Goal: Task Accomplishment & Management: Use online tool/utility

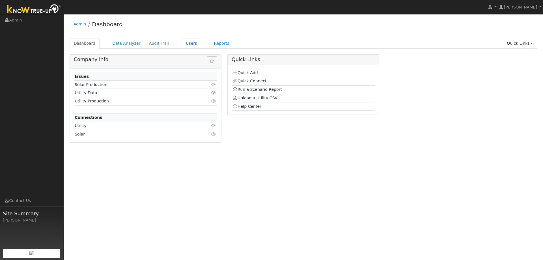
click at [186, 42] on link "Users" at bounding box center [192, 43] width 20 height 10
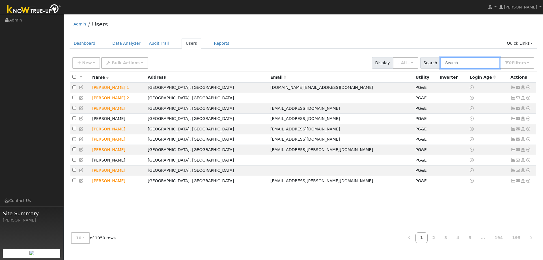
click at [458, 65] on input "text" at bounding box center [470, 63] width 60 height 12
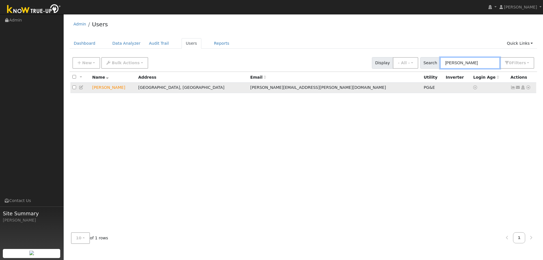
type input "nicholas schroyer"
click at [530, 89] on icon at bounding box center [528, 87] width 5 height 4
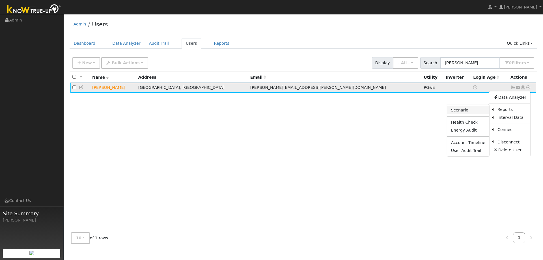
click at [470, 109] on link "Scenario" at bounding box center [468, 110] width 42 height 8
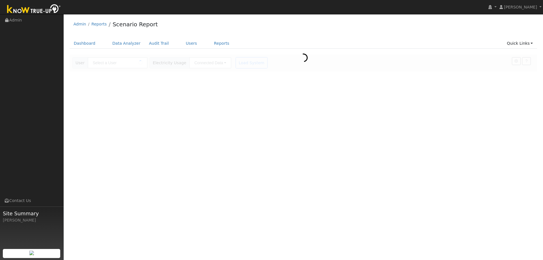
type input "[PERSON_NAME]"
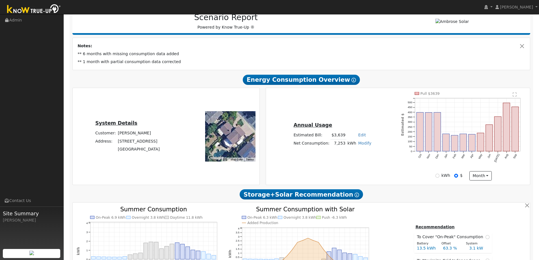
scroll to position [85, 0]
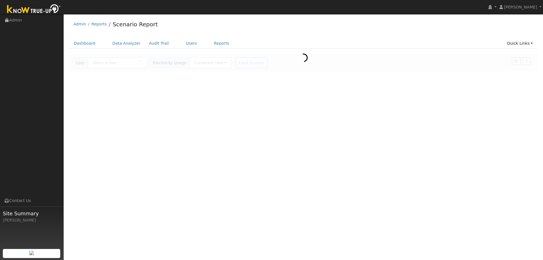
type input "[PERSON_NAME]"
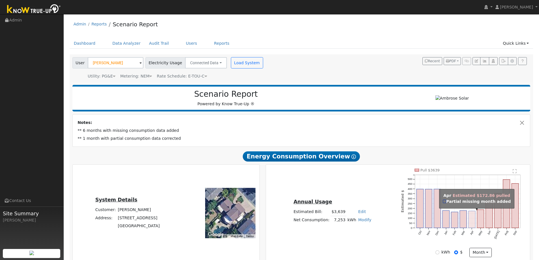
click at [470, 217] on rect "onclick=""" at bounding box center [471, 219] width 7 height 17
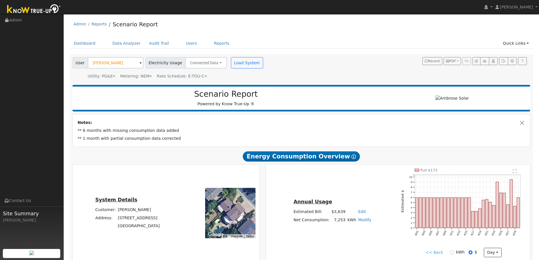
click at [436, 252] on link "<< Back" at bounding box center [434, 252] width 18 height 6
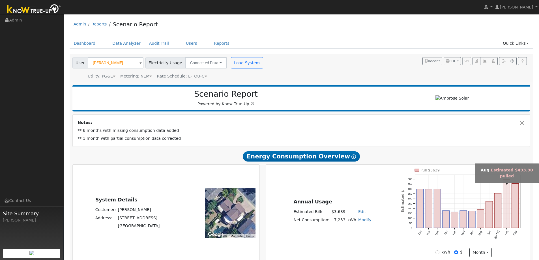
click at [507, 220] on rect "onclick=""" at bounding box center [506, 203] width 7 height 48
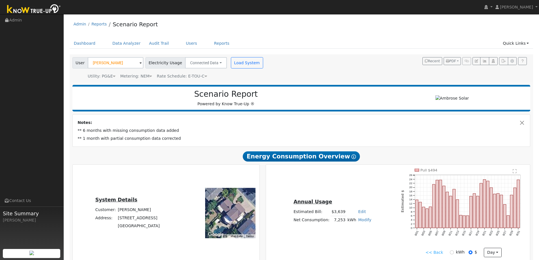
click at [450, 251] on div "kWh" at bounding box center [457, 252] width 15 height 6
click at [451, 253] on input "kWh" at bounding box center [452, 252] width 4 height 4
radio input "true"
radio input "false"
click at [438, 253] on link "<< Back" at bounding box center [434, 252] width 18 height 6
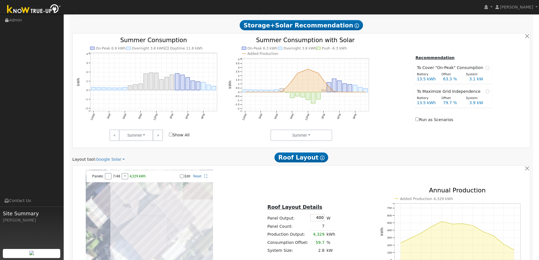
scroll to position [311, 0]
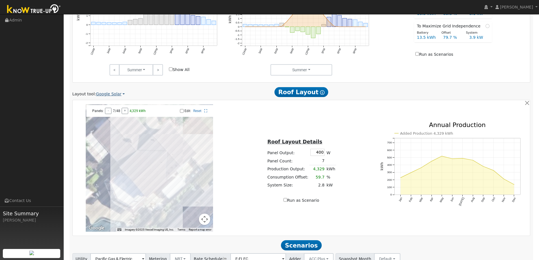
click at [111, 93] on link "Google Solar" at bounding box center [110, 94] width 29 height 6
click at [105, 120] on link "Aurora" at bounding box center [113, 120] width 39 height 8
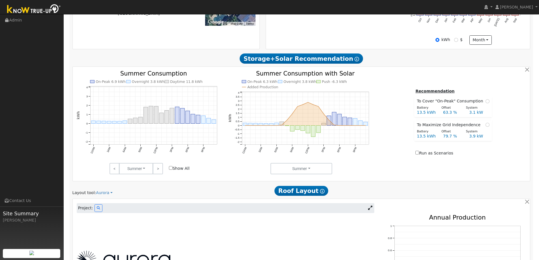
scroll to position [226, 0]
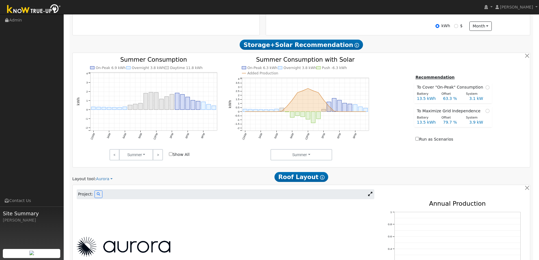
click at [370, 195] on icon at bounding box center [370, 194] width 4 height 4
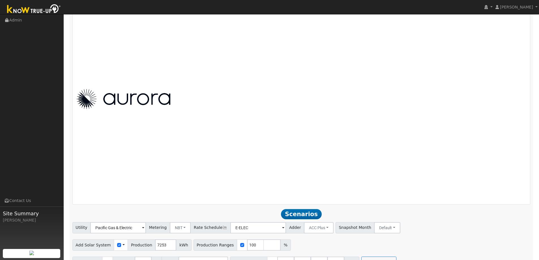
scroll to position [443, 0]
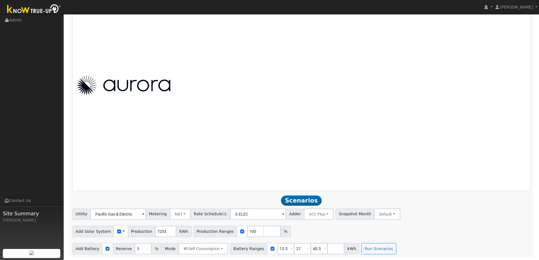
click at [207, 128] on div at bounding box center [301, 85] width 455 height 203
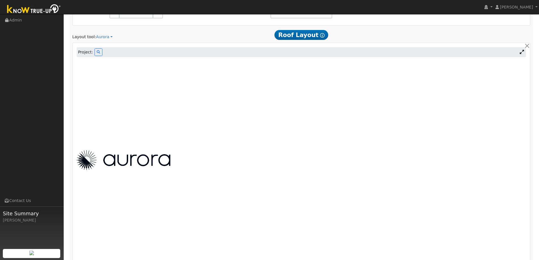
scroll to position [330, 0]
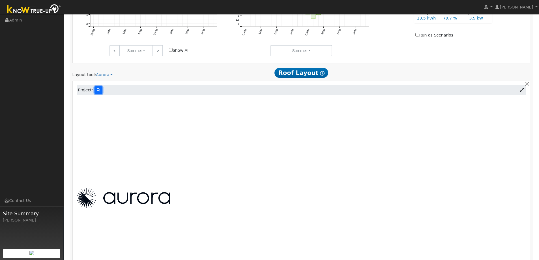
click at [100, 92] on button at bounding box center [98, 90] width 8 height 8
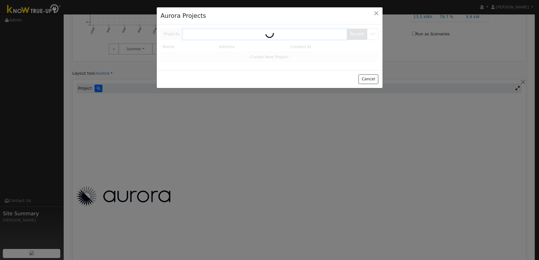
scroll to position [331, 0]
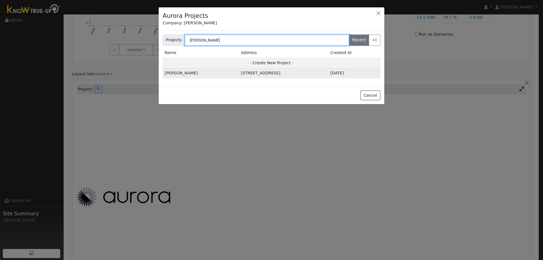
type input "[PERSON_NAME]"
click at [239, 73] on td "[STREET_ADDRESS]" at bounding box center [283, 73] width 89 height 10
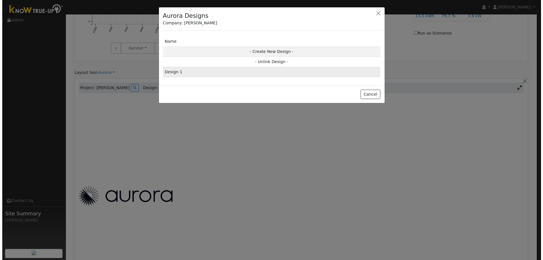
scroll to position [332, 0]
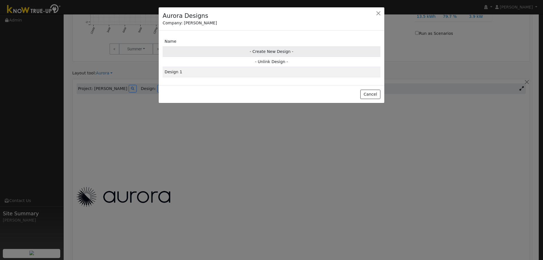
click at [260, 50] on td "- Create New Design -" at bounding box center [272, 51] width 218 height 10
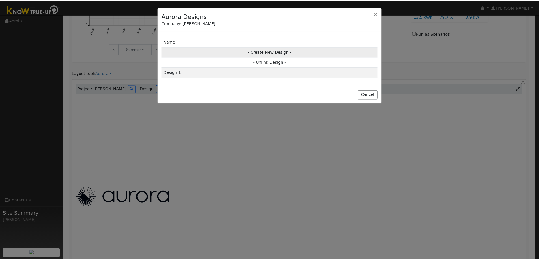
scroll to position [333, 0]
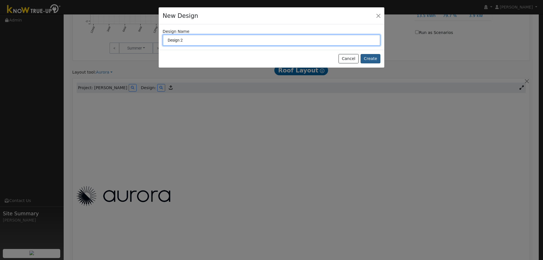
type input "Design 2"
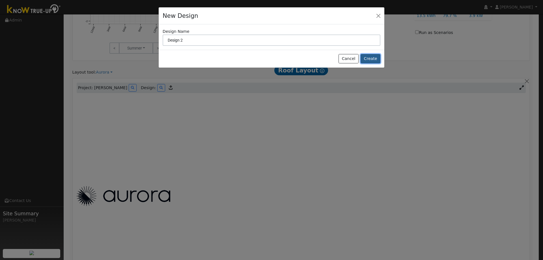
click at [376, 61] on button "Create" at bounding box center [371, 59] width 20 height 10
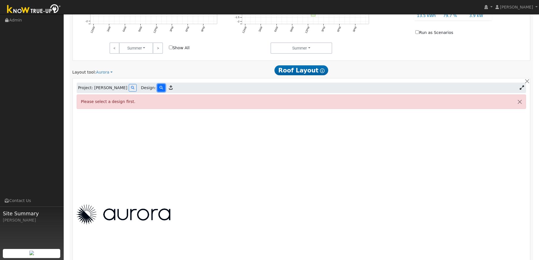
click at [157, 89] on button at bounding box center [161, 88] width 8 height 8
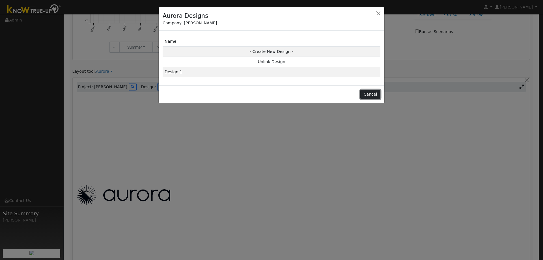
click at [373, 95] on button "Cancel" at bounding box center [370, 95] width 20 height 10
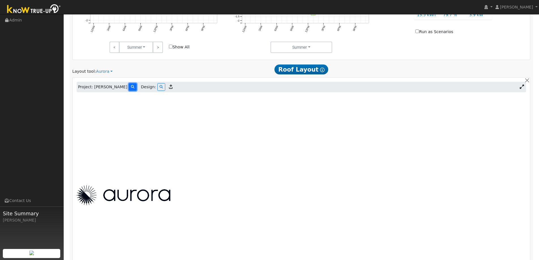
click at [129, 85] on button at bounding box center [133, 87] width 8 height 8
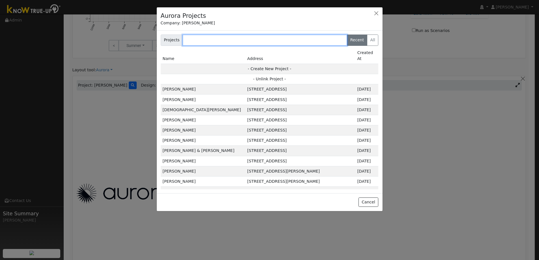
scroll to position [335, 0]
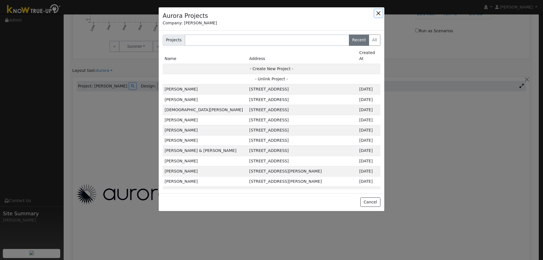
click at [379, 12] on button "button" at bounding box center [378, 13] width 8 height 8
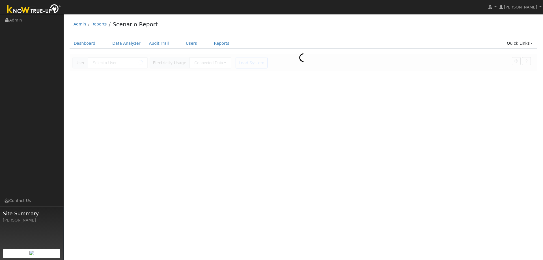
type input "[PERSON_NAME]"
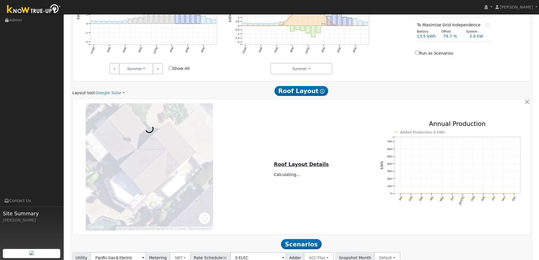
scroll to position [347, 0]
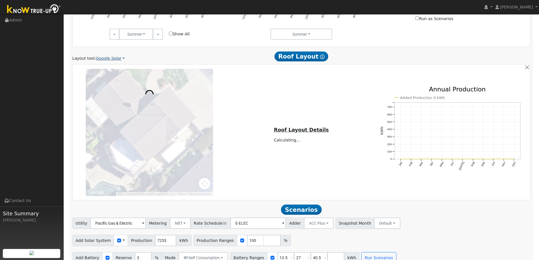
click at [104, 58] on link "Google Solar" at bounding box center [110, 58] width 29 height 6
click at [105, 83] on link "Aurora" at bounding box center [113, 85] width 39 height 8
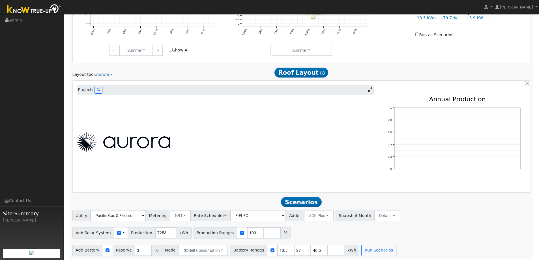
scroll to position [333, 0]
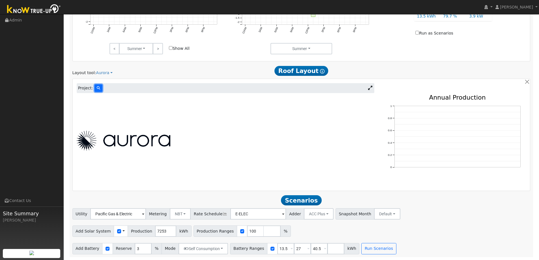
click at [99, 90] on button at bounding box center [98, 88] width 8 height 8
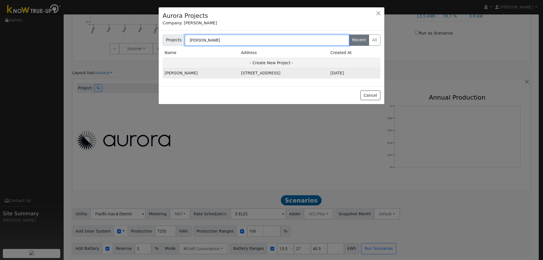
type input "[PERSON_NAME]"
click at [239, 76] on td "[STREET_ADDRESS]" at bounding box center [283, 73] width 89 height 10
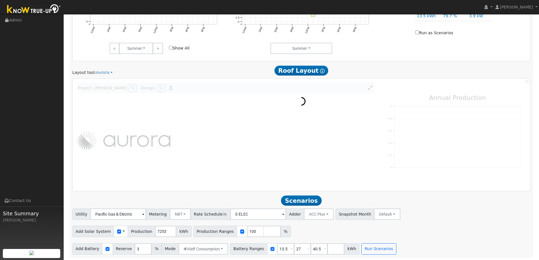
scroll to position [333, 0]
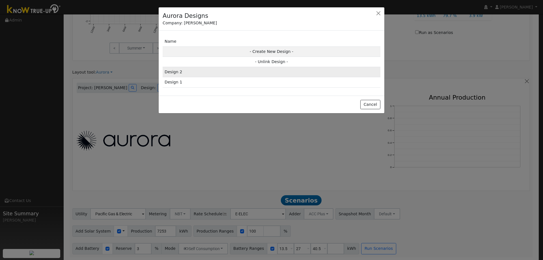
click at [171, 73] on td "Design 2" at bounding box center [272, 72] width 218 height 10
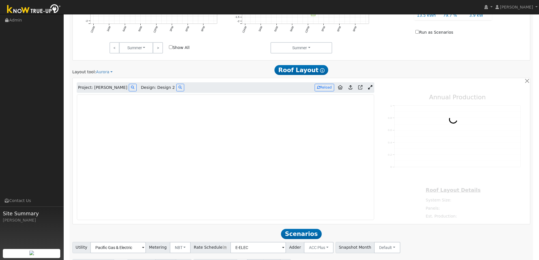
type input "0"
click at [370, 87] on icon at bounding box center [370, 87] width 4 height 4
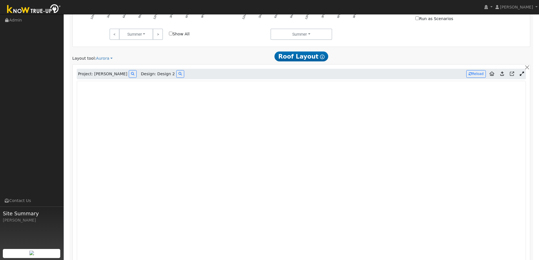
scroll to position [343, 0]
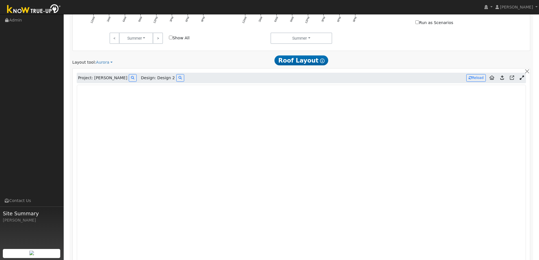
click at [502, 78] on icon at bounding box center [502, 78] width 4 height 4
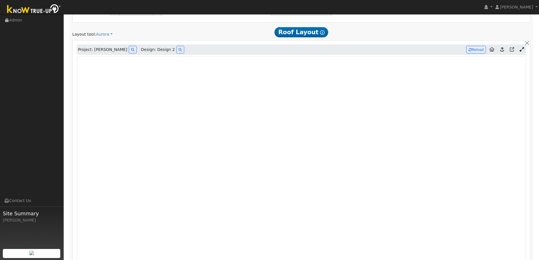
scroll to position [531, 0]
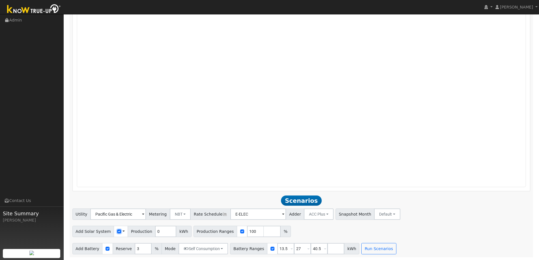
click at [117, 232] on input "checkbox" at bounding box center [119, 231] width 4 height 4
click at [116, 234] on div "Use CSV Data" at bounding box center [121, 231] width 14 height 11
click at [117, 232] on input "checkbox" at bounding box center [119, 231] width 4 height 4
click at [121, 232] on div "Use CSV Data" at bounding box center [121, 231] width 14 height 11
click at [122, 232] on span at bounding box center [123, 232] width 2 height 6
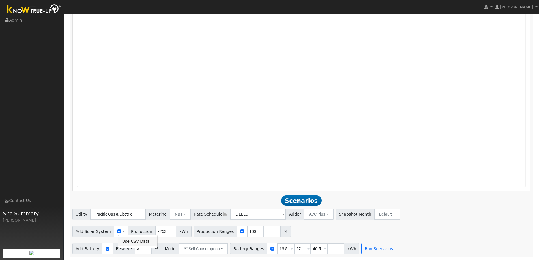
click at [124, 242] on link "Use CSV Data" at bounding box center [137, 241] width 39 height 8
click at [122, 231] on span at bounding box center [123, 232] width 2 height 6
click at [124, 242] on link "Use CSV Data" at bounding box center [137, 241] width 39 height 8
click at [122, 231] on span at bounding box center [123, 232] width 2 height 6
click at [126, 242] on link "Use CSV Data" at bounding box center [137, 241] width 39 height 8
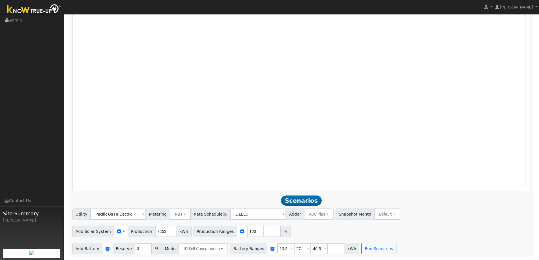
click at [122, 230] on span at bounding box center [123, 232] width 2 height 6
click at [127, 240] on link "Use CSV Data" at bounding box center [137, 241] width 39 height 8
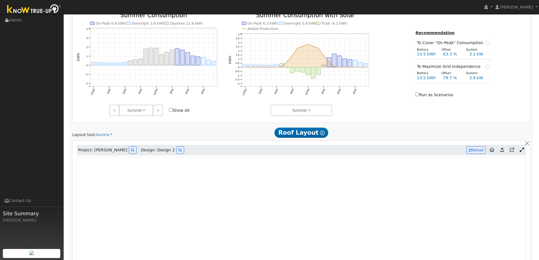
scroll to position [272, 0]
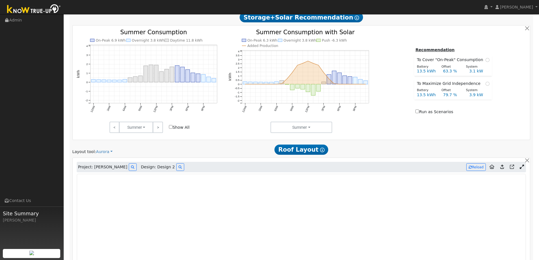
click at [500, 167] on link at bounding box center [502, 167] width 8 height 9
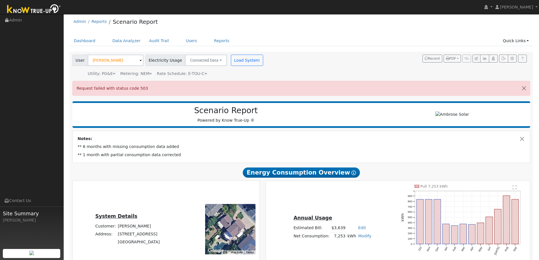
scroll to position [0, 0]
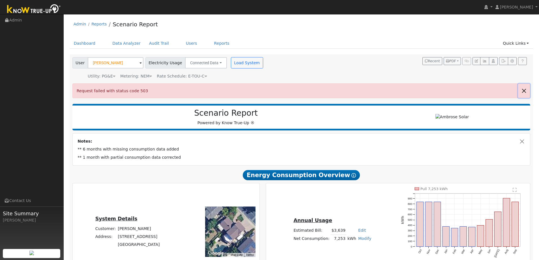
click at [526, 92] on button "button" at bounding box center [524, 91] width 12 height 14
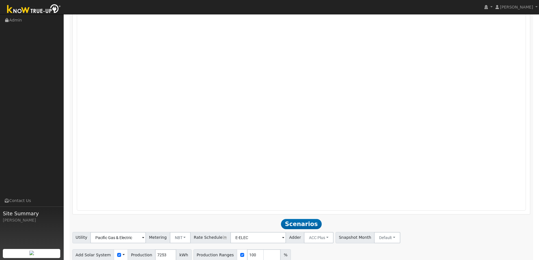
scroll to position [500, 0]
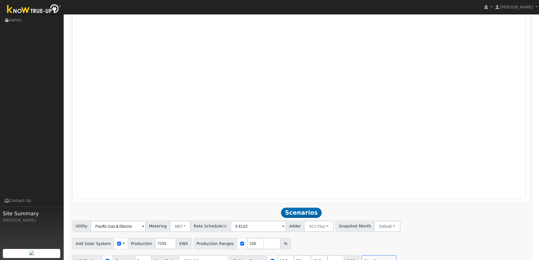
click at [122, 244] on span at bounding box center [123, 244] width 2 height 6
click at [124, 233] on link "Use CSV Data" at bounding box center [137, 234] width 39 height 8
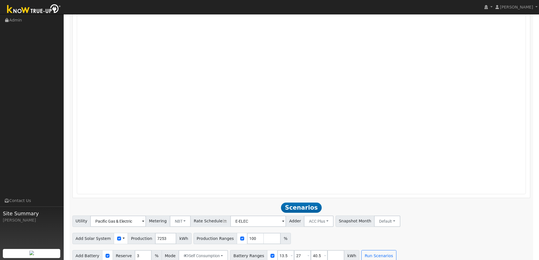
scroll to position [512, 0]
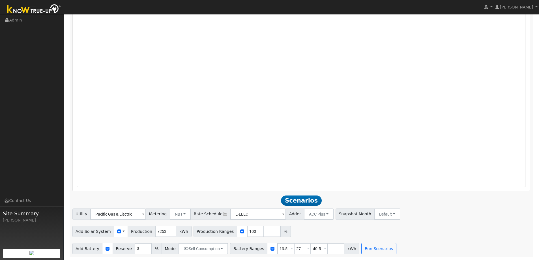
click at [122, 234] on span at bounding box center [123, 232] width 2 height 6
click at [122, 232] on span at bounding box center [123, 232] width 2 height 6
click at [143, 241] on link "Use CSV Data" at bounding box center [137, 241] width 39 height 8
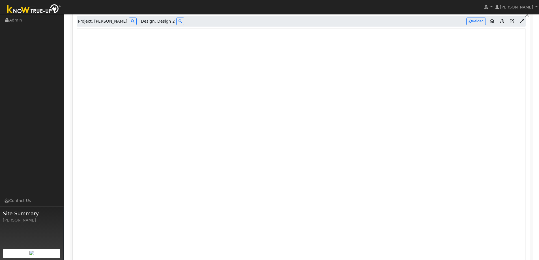
scroll to position [371, 0]
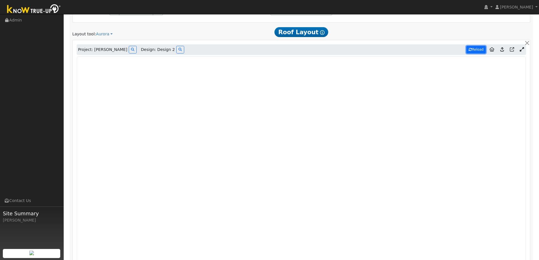
click at [473, 47] on button "Reload" at bounding box center [476, 50] width 20 height 8
click at [478, 50] on button "Reload" at bounding box center [476, 50] width 20 height 8
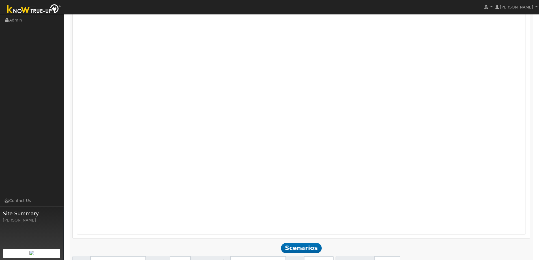
scroll to position [512, 0]
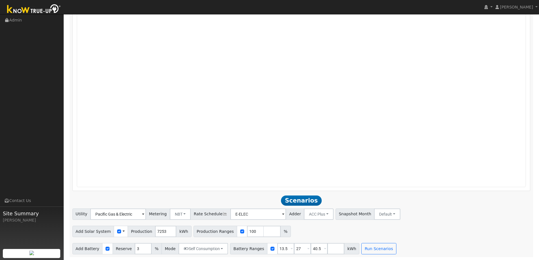
click at [146, 223] on div "Utility Pacific Gas & Electric Metering NBT NEM NBT Rate Schedule E-ELEC Adder …" at bounding box center [301, 231] width 464 height 46
click at [117, 234] on div "Use CSV Data" at bounding box center [121, 231] width 14 height 11
click at [117, 232] on div "Use CSV Data" at bounding box center [121, 231] width 14 height 11
click at [117, 232] on input "checkbox" at bounding box center [119, 231] width 4 height 4
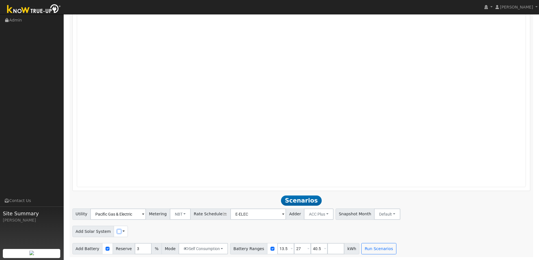
checkbox input "true"
click at [122, 232] on span at bounding box center [123, 232] width 2 height 6
click at [123, 239] on link "Use CSV Data" at bounding box center [137, 241] width 39 height 8
click at [122, 230] on span at bounding box center [123, 232] width 2 height 6
click at [476, 217] on div "Utility Pacific Gas & Electric Metering NBT NEM NBT Rate Schedule E-ELEC Adder …" at bounding box center [301, 212] width 460 height 13
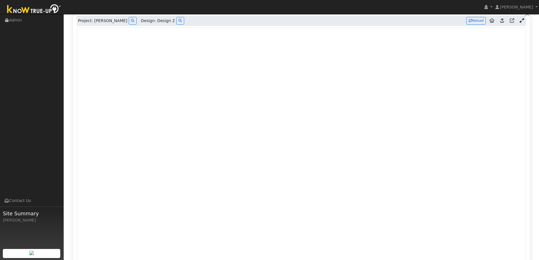
scroll to position [399, 0]
click at [468, 21] on button "Reload" at bounding box center [476, 22] width 20 height 8
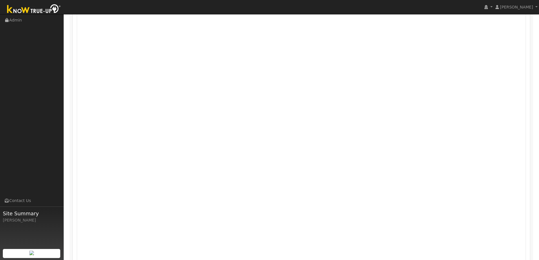
scroll to position [512, 0]
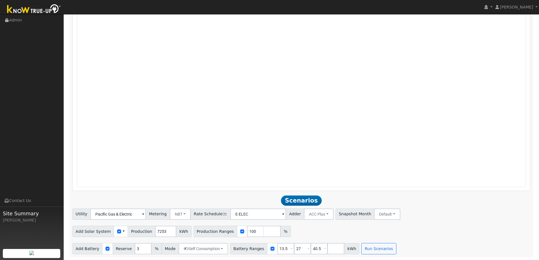
click at [122, 232] on div "Use CSV Data" at bounding box center [121, 231] width 14 height 11
click at [122, 232] on span at bounding box center [123, 232] width 2 height 6
click at [123, 242] on link "Use CSV Data" at bounding box center [137, 241] width 39 height 8
click at [160, 234] on input "7253" at bounding box center [165, 231] width 21 height 11
click at [298, 225] on div "Add Solar System Use CSV Data Production 7253 kWh Production Ranges 100 %" at bounding box center [301, 230] width 460 height 13
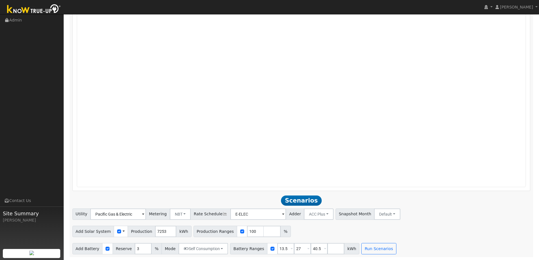
drag, startPoint x: 105, startPoint y: 245, endPoint x: 102, endPoint y: 249, distance: 4.6
click at [105, 246] on div "Add Battery Reserve 3 % Mode Self Consumption Self Consumption Peak Savings ACC…" at bounding box center [301, 247] width 460 height 13
click at [102, 249] on div at bounding box center [107, 248] width 10 height 11
click at [105, 249] on input "checkbox" at bounding box center [107, 249] width 4 height 4
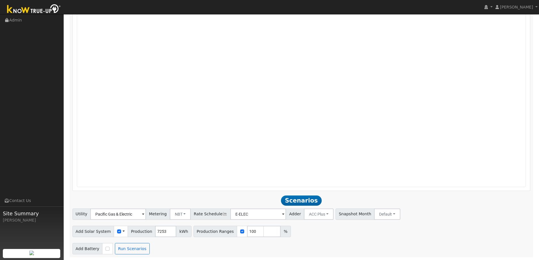
click at [106, 251] on div at bounding box center [107, 248] width 10 height 11
click at [107, 248] on div at bounding box center [107, 248] width 10 height 11
click at [105, 249] on input "checkbox" at bounding box center [107, 249] width 4 height 4
checkbox input "true"
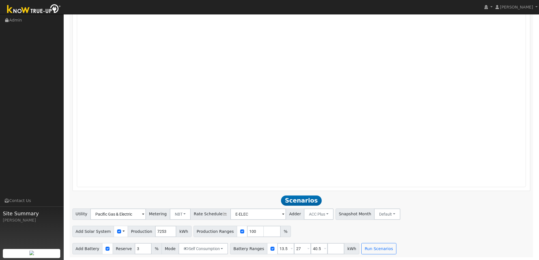
click at [117, 230] on div "Use CSV Data" at bounding box center [121, 231] width 14 height 11
click at [122, 233] on span at bounding box center [123, 232] width 2 height 6
click at [130, 242] on link "Use CSV Data" at bounding box center [137, 241] width 39 height 8
click at [122, 234] on span at bounding box center [123, 232] width 2 height 6
click at [126, 242] on link "Use CSV Data" at bounding box center [137, 241] width 39 height 8
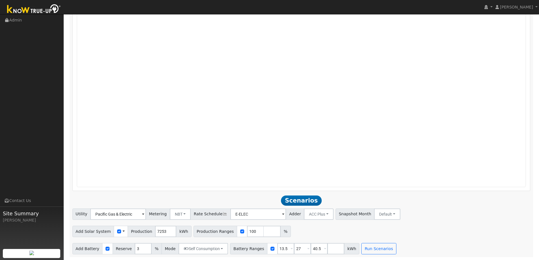
click at [122, 232] on span at bounding box center [123, 232] width 2 height 6
click at [122, 243] on link "Use CSV Data" at bounding box center [137, 241] width 39 height 8
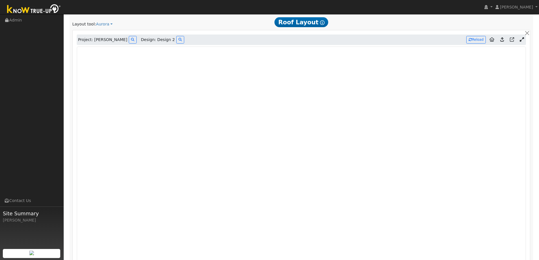
scroll to position [371, 0]
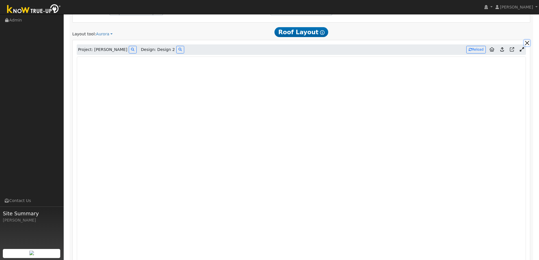
click at [526, 42] on button "button" at bounding box center [527, 43] width 6 height 6
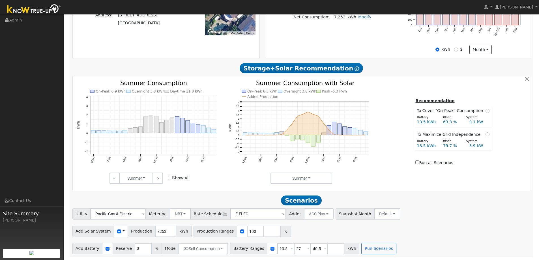
click at [117, 233] on div "Use CSV Data" at bounding box center [121, 231] width 14 height 11
click at [122, 233] on span at bounding box center [123, 231] width 2 height 6
click at [124, 240] on link "Use CSV Data" at bounding box center [137, 241] width 39 height 8
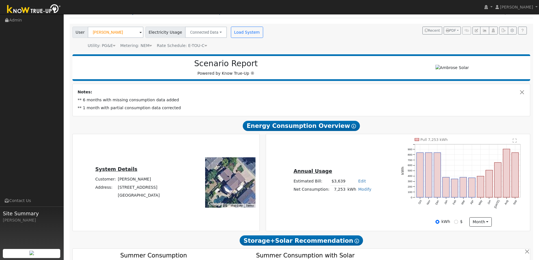
scroll to position [0, 0]
